Goal: Task Accomplishment & Management: Manage account settings

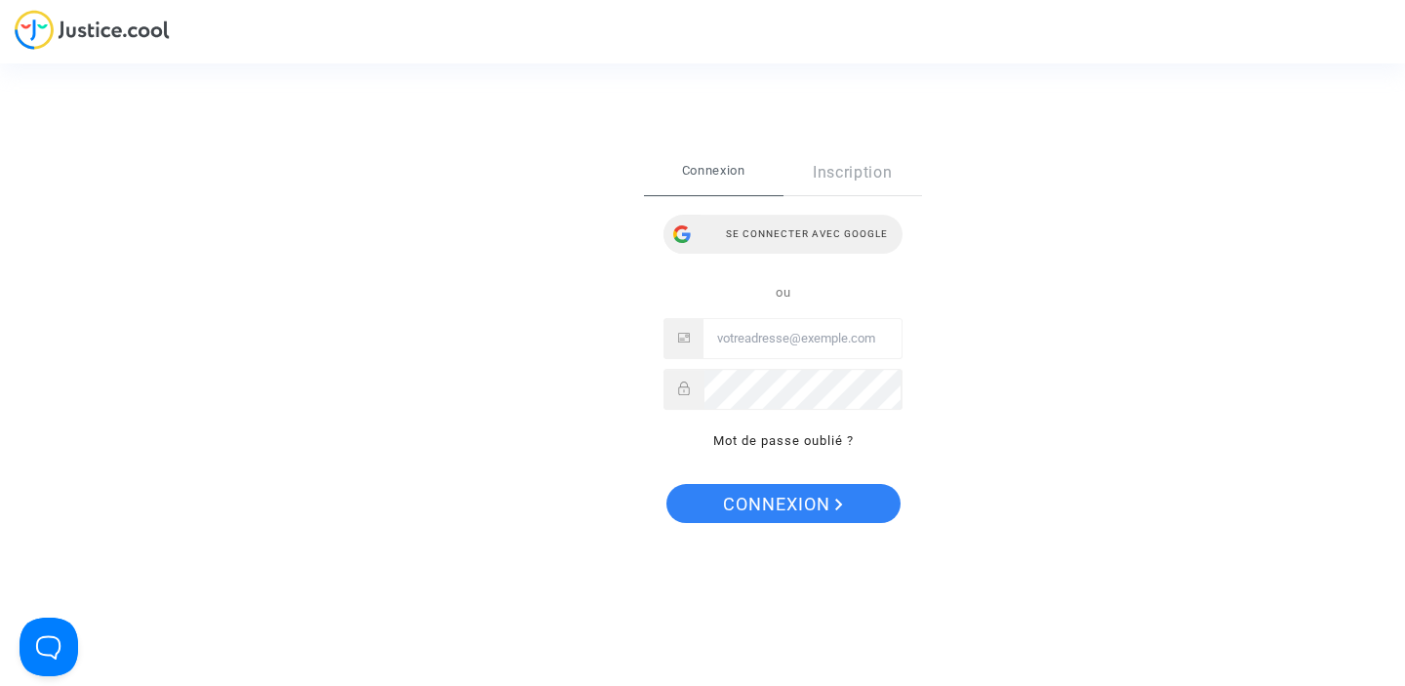
click at [769, 231] on div "Se connecter avec Google" at bounding box center [782, 234] width 239 height 39
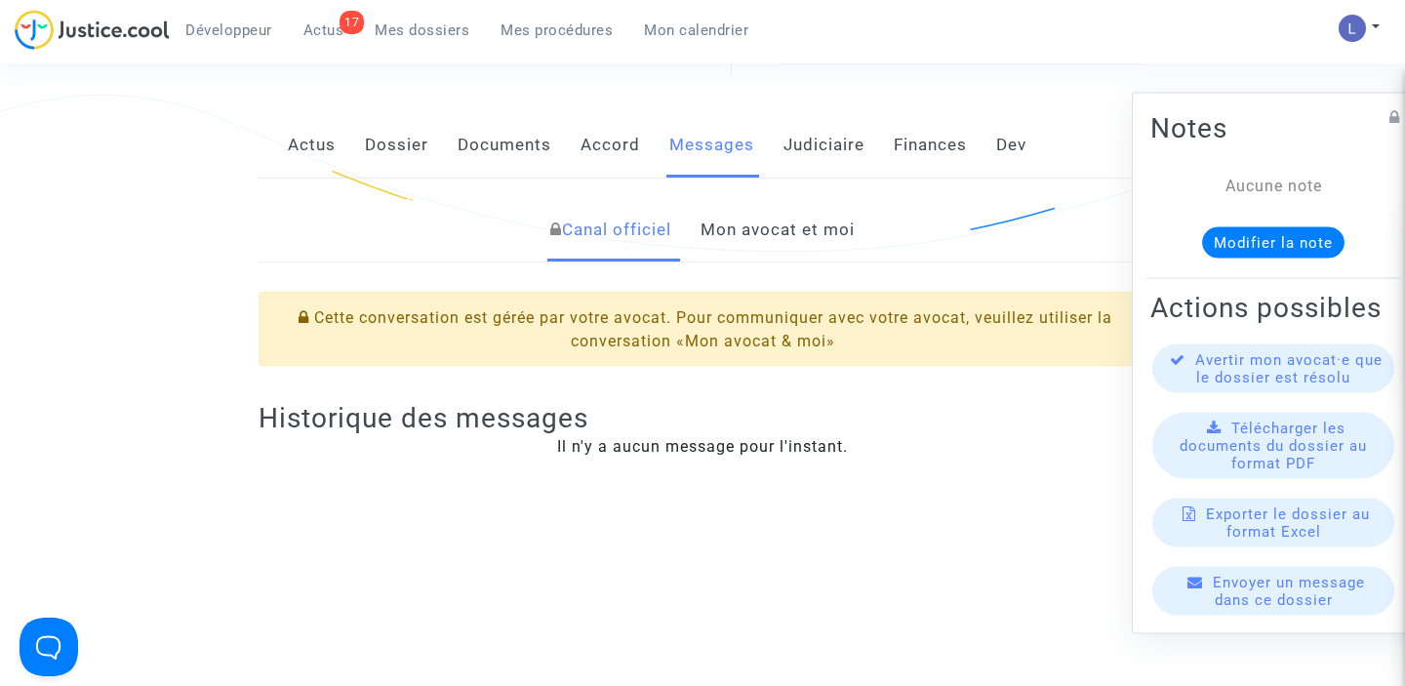
scroll to position [333, 0]
click at [787, 229] on link "Mon avocat et moi" at bounding box center [777, 227] width 154 height 64
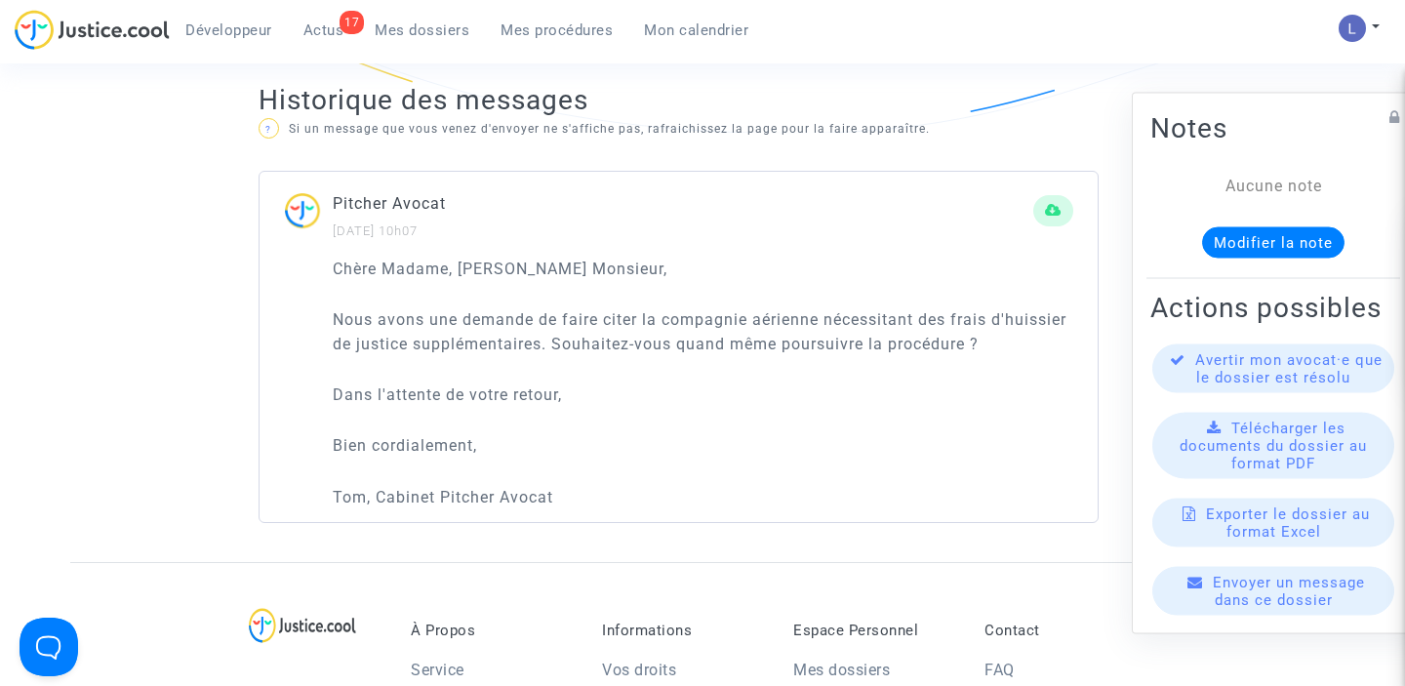
scroll to position [1232, 0]
